Goal: Task Accomplishment & Management: Manage account settings

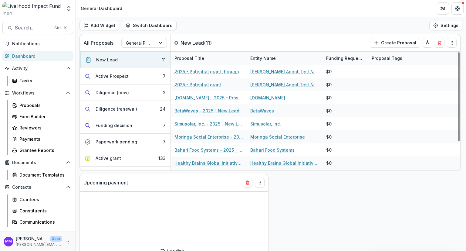
select select "******"
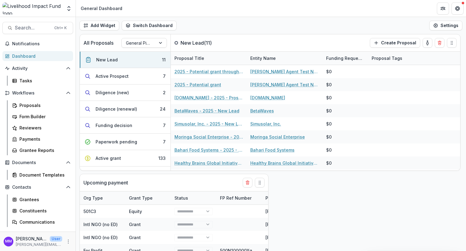
select select "******"
